Goal: Information Seeking & Learning: Learn about a topic

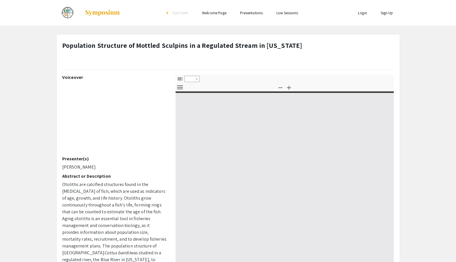
select select "custom"
type input "0"
select select "custom"
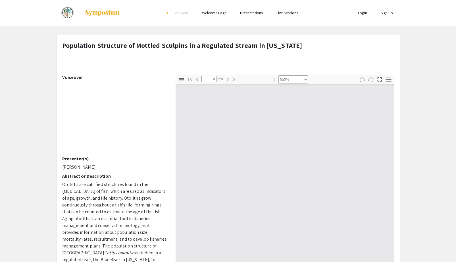
type input "1"
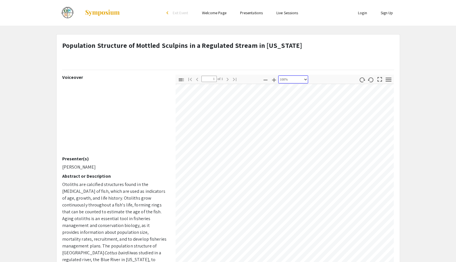
scroll to position [304, 251]
click at [264, 80] on icon "button" at bounding box center [266, 80] width 4 height 1
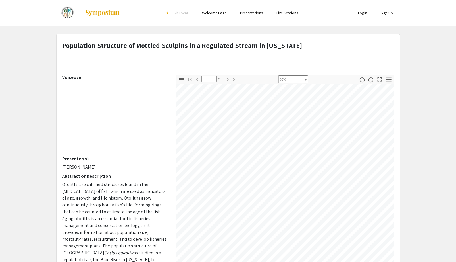
click at [264, 80] on icon "button" at bounding box center [266, 80] width 4 height 1
click at [271, 78] on icon "button" at bounding box center [274, 79] width 7 height 7
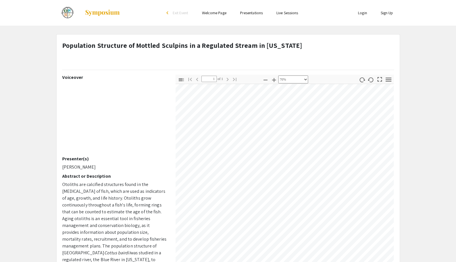
click at [271, 79] on icon "button" at bounding box center [274, 79] width 7 height 7
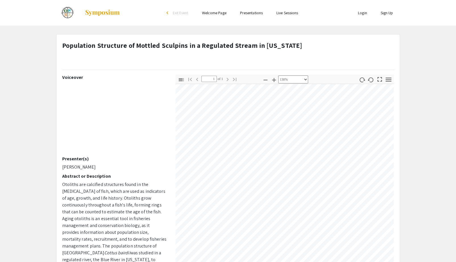
click at [271, 79] on icon "button" at bounding box center [274, 79] width 7 height 7
click at [262, 79] on icon "button" at bounding box center [265, 79] width 7 height 7
click at [265, 80] on icon "button" at bounding box center [265, 79] width 7 height 7
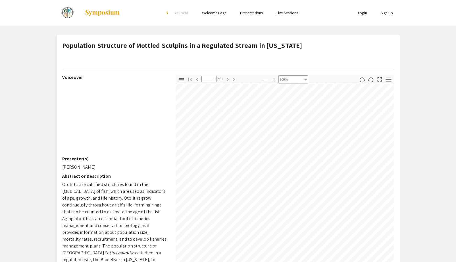
click at [265, 80] on icon "button" at bounding box center [265, 79] width 7 height 7
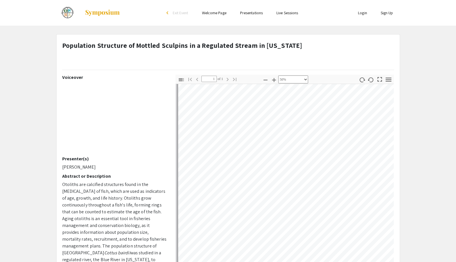
scroll to position [255, 0]
click at [274, 261] on html "Skip navigation arrow_back_ios Exit Event Welcome Page Presentations Live Sessi…" at bounding box center [228, 131] width 456 height 262
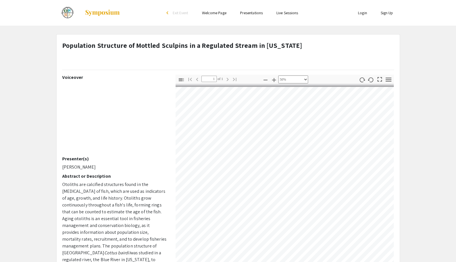
click at [137, 193] on div "Voiceover Presenter(s) [PERSON_NAME] Abstract or Description [PERSON_NAME] are …" at bounding box center [228, 174] width 341 height 199
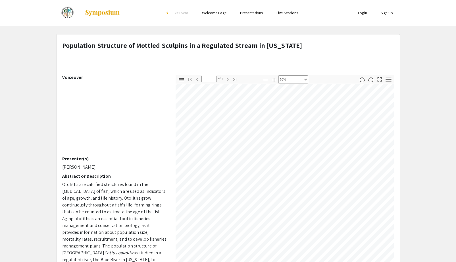
scroll to position [162, 419]
click at [379, 77] on div "Toggle Sidebar Find Go to First Page Previous 1 of 1 Next Go to Last Page Zoom …" at bounding box center [285, 174] width 219 height 199
click at [271, 79] on icon "button" at bounding box center [274, 79] width 7 height 7
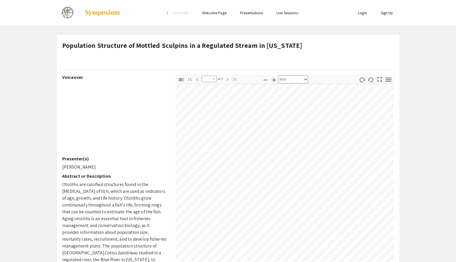
click at [264, 79] on icon "button" at bounding box center [265, 79] width 7 height 7
click at [271, 79] on icon "button" at bounding box center [274, 79] width 7 height 7
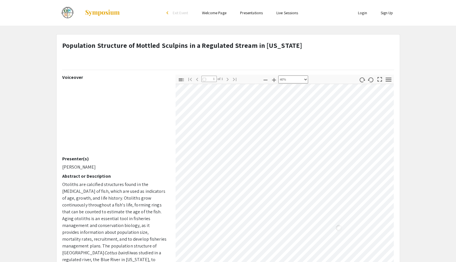
click at [271, 79] on icon "button" at bounding box center [274, 79] width 7 height 7
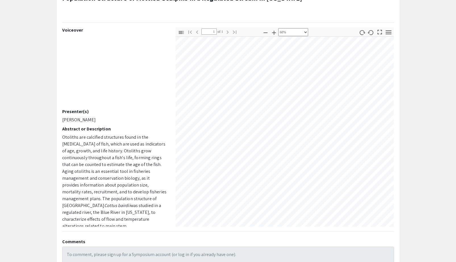
scroll to position [200, 294]
click at [270, 32] on button "Zoom In" at bounding box center [275, 32] width 10 height 8
click at [272, 32] on icon "button" at bounding box center [274, 32] width 7 height 7
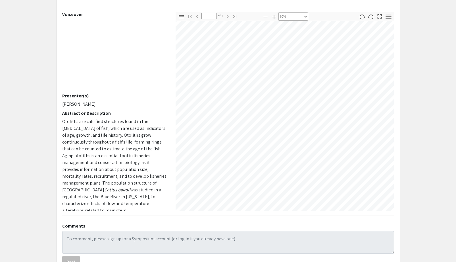
scroll to position [61, 0]
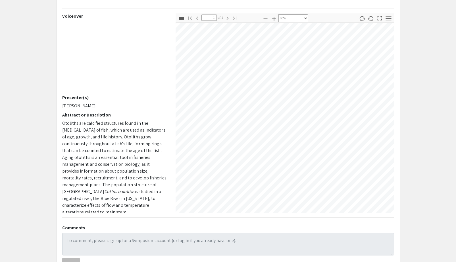
click at [271, 19] on icon "button" at bounding box center [274, 18] width 7 height 7
click at [272, 19] on icon "button" at bounding box center [274, 19] width 4 height 4
click at [271, 18] on icon "button" at bounding box center [274, 18] width 7 height 7
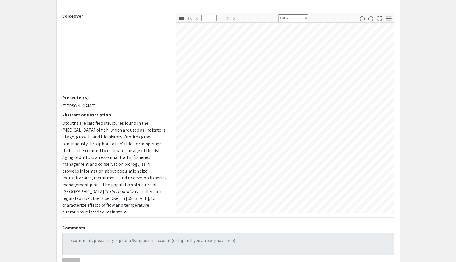
click at [271, 18] on icon "button" at bounding box center [274, 18] width 7 height 7
click at [169, 131] on div "Voiceover Presenter(s) [PERSON_NAME] Abstract or Description [PERSON_NAME] are …" at bounding box center [228, 112] width 341 height 199
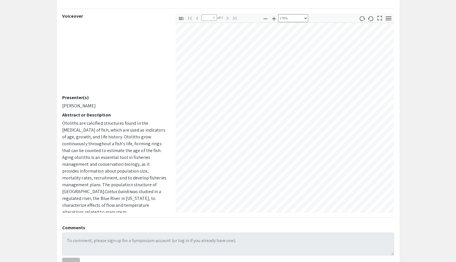
click at [272, 18] on icon "button" at bounding box center [274, 18] width 7 height 7
select select "custom"
click at [412, 88] on app-presentation "Population Structure of Mottled Sculpins in a Regulated Stream in [US_STATE] Vo…" at bounding box center [228, 124] width 456 height 302
